Goal: Information Seeking & Learning: Learn about a topic

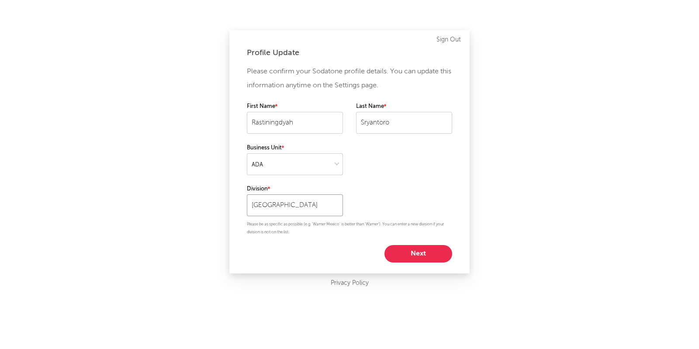
click at [315, 203] on input "[GEOGRAPHIC_DATA]" at bounding box center [295, 205] width 96 height 22
click at [461, 215] on div "Profile Update Please confirm your Sodatone profile details. You can update thi…" at bounding box center [349, 151] width 240 height 243
click at [417, 245] on button "Next" at bounding box center [419, 253] width 68 height 17
select select "other"
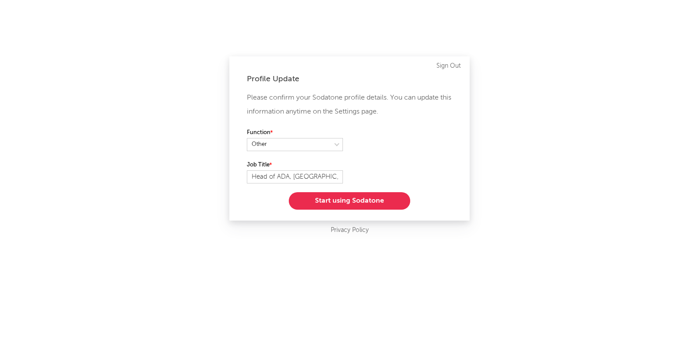
click at [351, 195] on button "Start using Sodatone" at bounding box center [350, 200] width 122 height 17
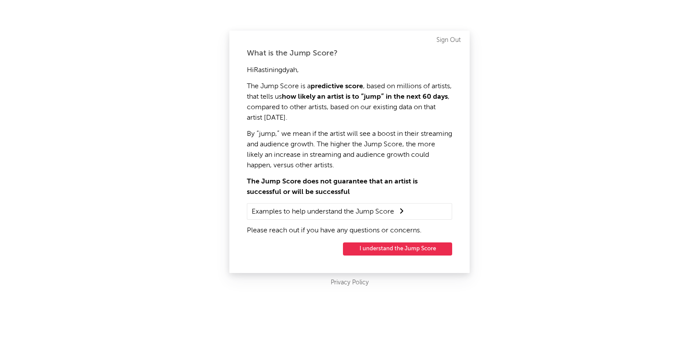
click at [393, 246] on button "I understand the Jump Score" at bounding box center [397, 249] width 109 height 13
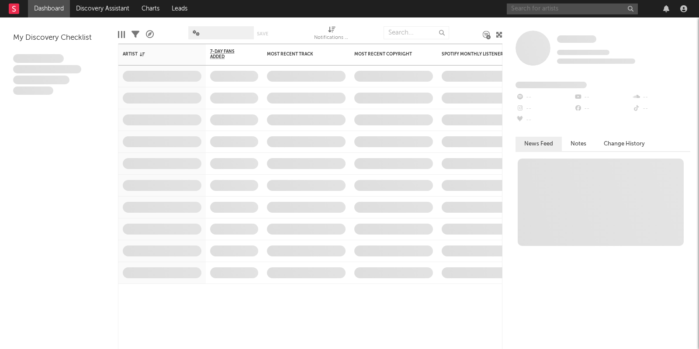
click at [535, 10] on input "text" at bounding box center [572, 8] width 131 height 11
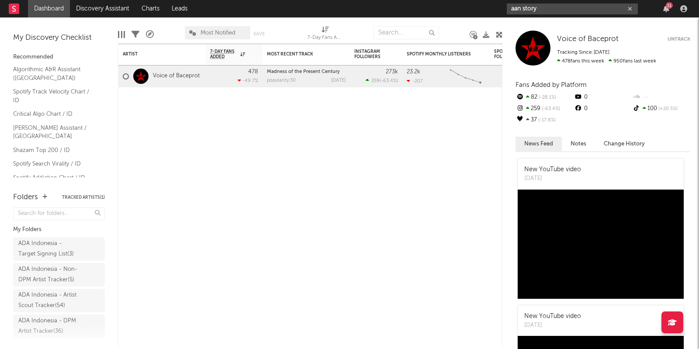
click at [556, 8] on input "aan story" at bounding box center [572, 8] width 131 height 11
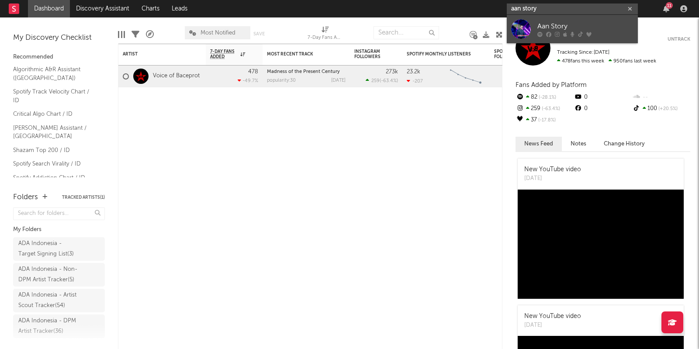
type input "aan story"
click at [550, 21] on div "Aan Story" at bounding box center [586, 26] width 96 height 10
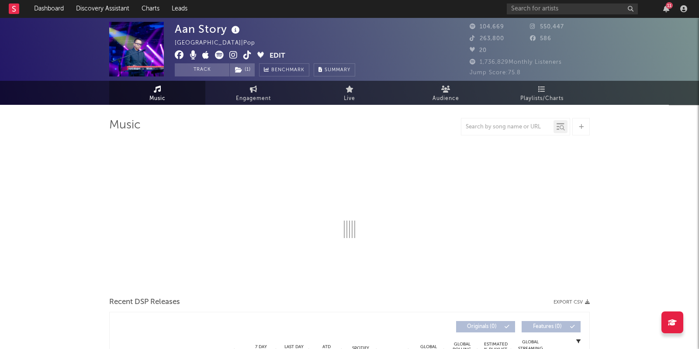
select select "6m"
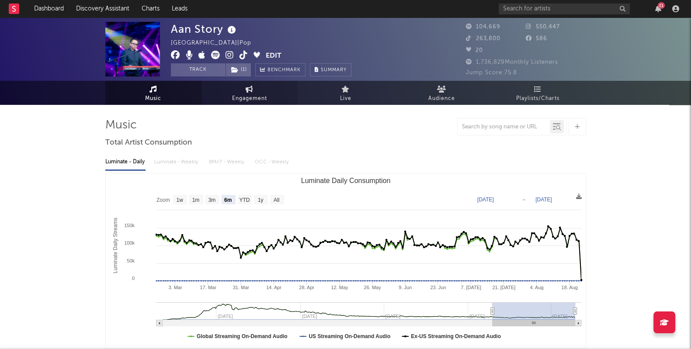
click at [246, 96] on span "Engagement" at bounding box center [249, 99] width 35 height 10
select select "1w"
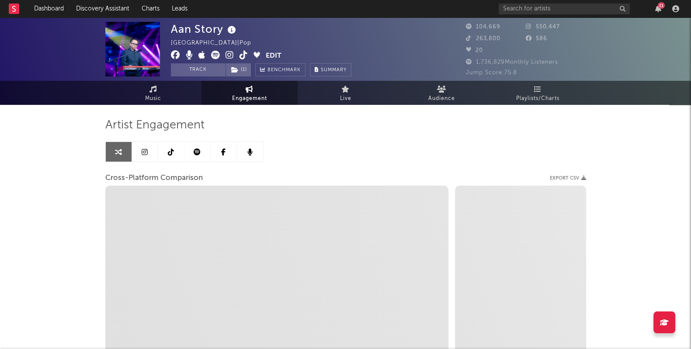
select select "1m"
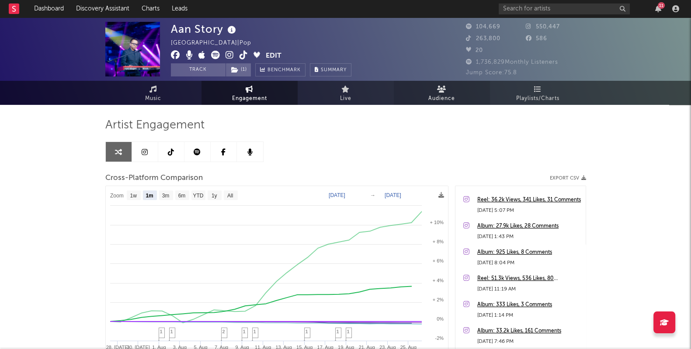
click at [449, 98] on span "Audience" at bounding box center [441, 99] width 27 height 10
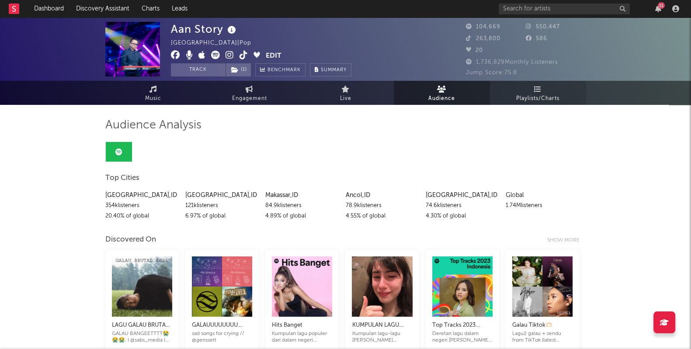
click at [543, 91] on link "Playlists/Charts" at bounding box center [538, 93] width 96 height 24
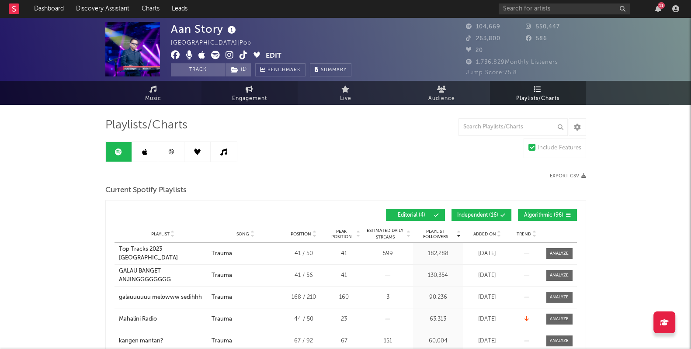
click at [269, 98] on link "Engagement" at bounding box center [249, 93] width 96 height 24
select select "1w"
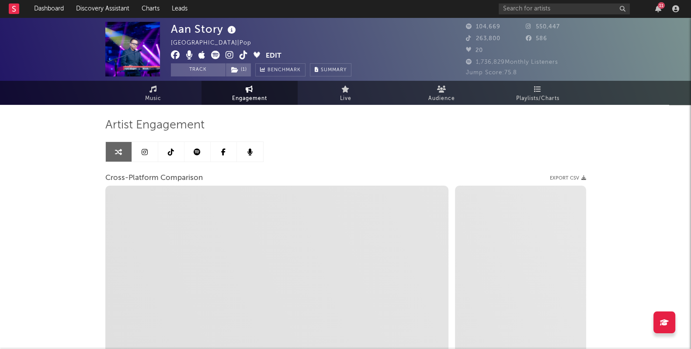
click at [198, 156] on link at bounding box center [197, 152] width 26 height 20
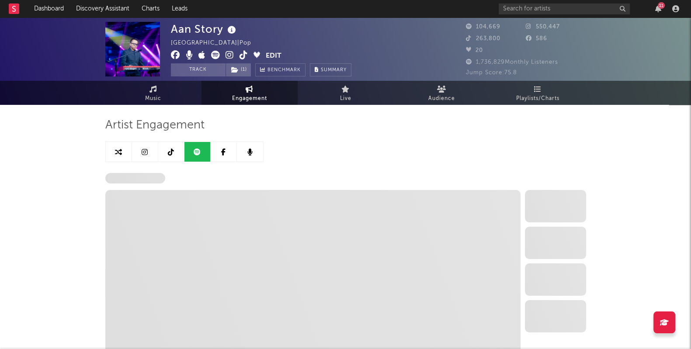
select select "6m"
select select "1w"
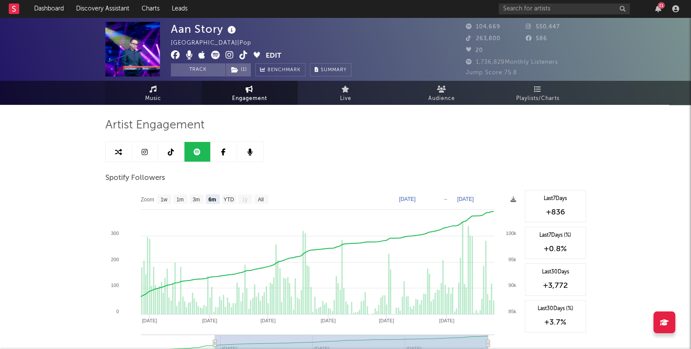
click at [162, 93] on link "Music" at bounding box center [153, 93] width 96 height 24
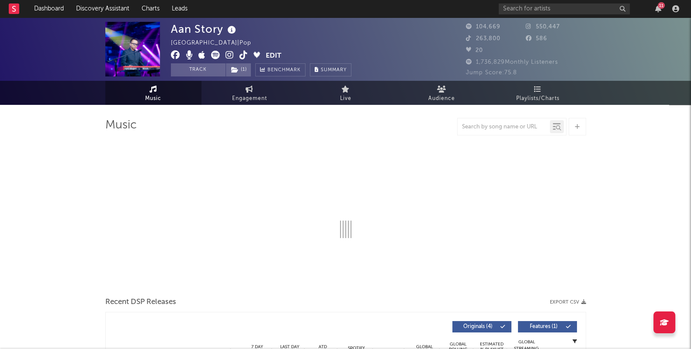
select select "6m"
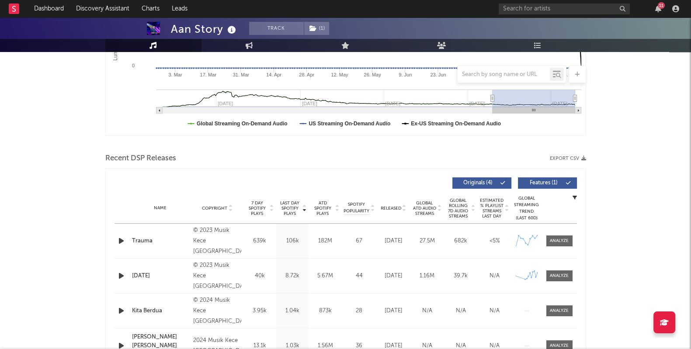
scroll to position [25, 0]
